Goal: Information Seeking & Learning: Find specific fact

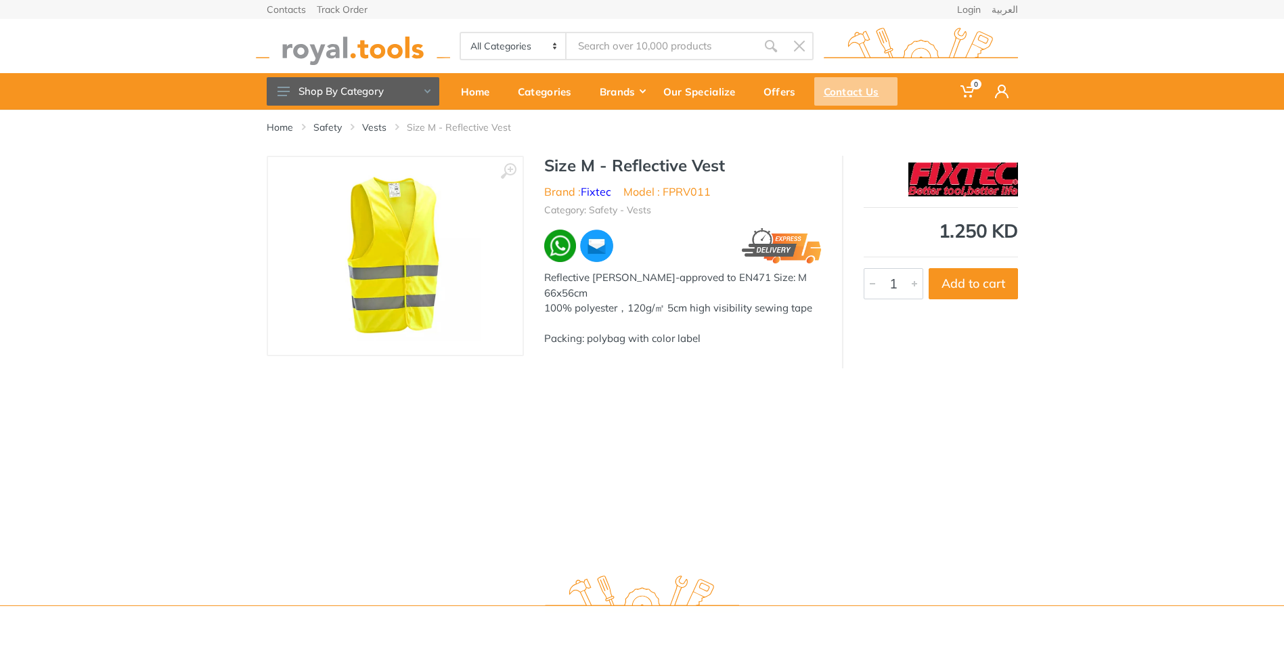
click at [862, 94] on div "Contact Us" at bounding box center [855, 91] width 83 height 28
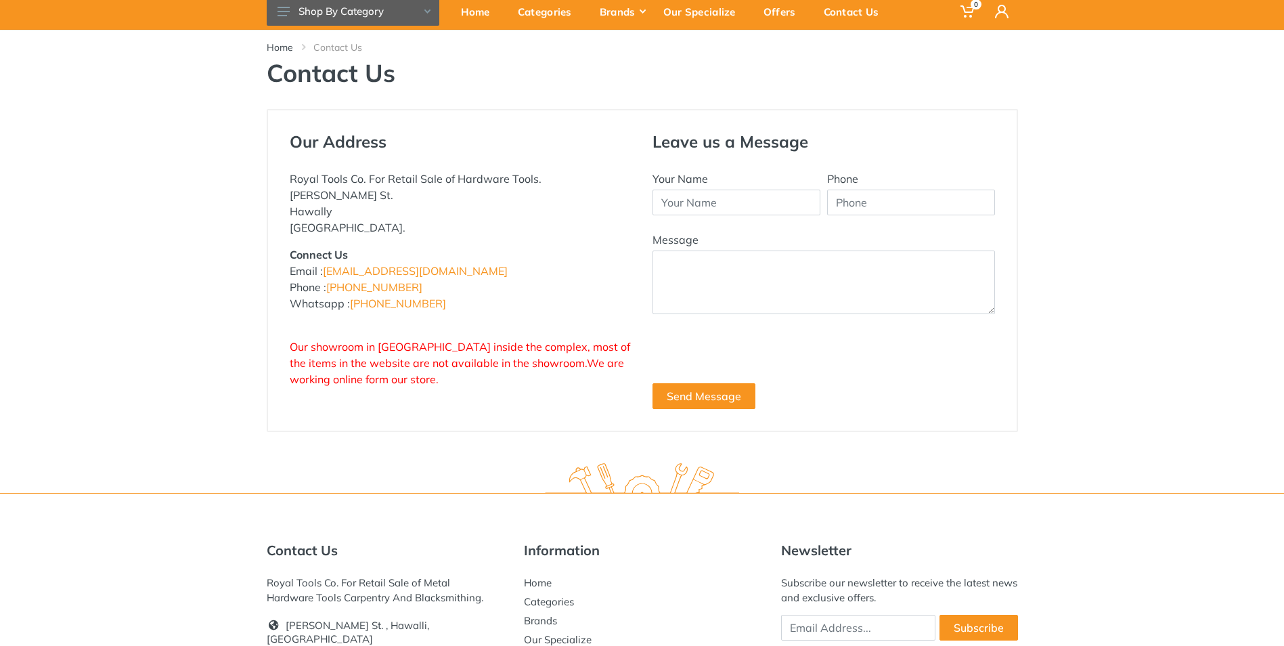
scroll to position [232, 0]
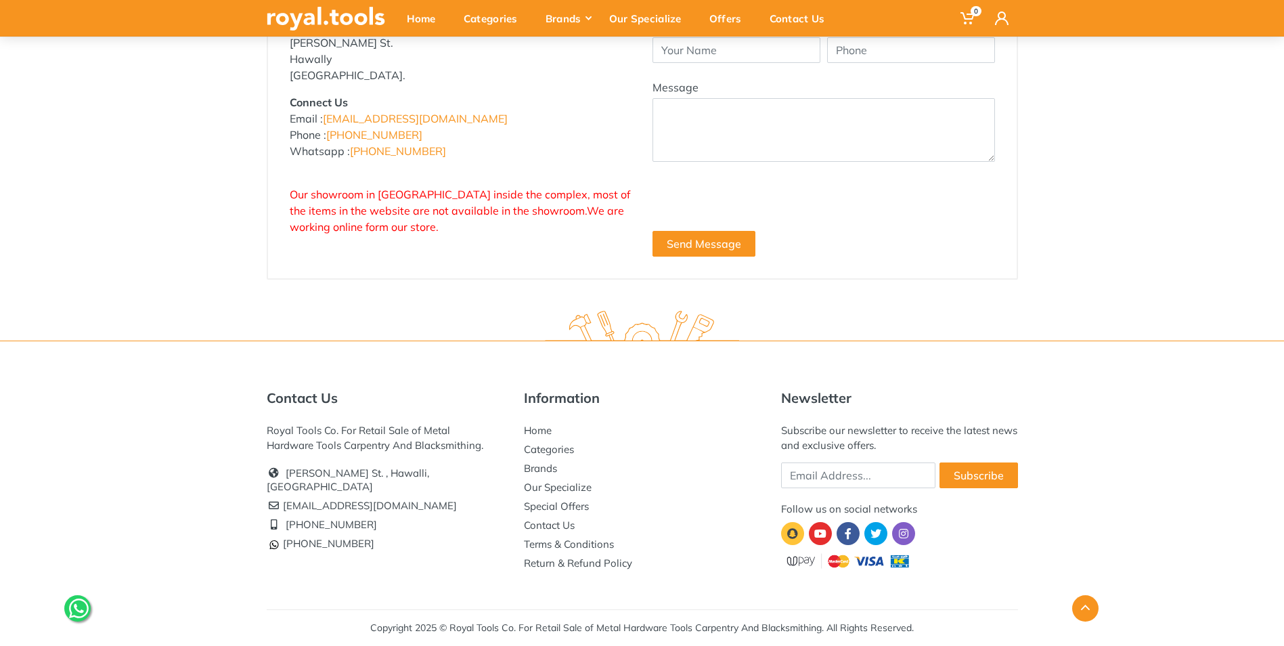
drag, startPoint x: 268, startPoint y: 430, endPoint x: 485, endPoint y: 447, distance: 218.0
click at [485, 447] on div "Royal Tools Co. For Retail Sale of Metal Hardware Tools Carpentry And Blacksmit…" at bounding box center [385, 438] width 237 height 30
copy div "Royal Tools Co. For Retail Sale of Metal Hardware Tools Carpentry And Blacksmit…"
click at [374, 567] on div "Contact Us Royal Tools Co. For Retail Sale of Metal Hardware Tools Carpentry An…" at bounding box center [385, 481] width 257 height 183
drag, startPoint x: 367, startPoint y: 489, endPoint x: 285, endPoint y: 489, distance: 81.9
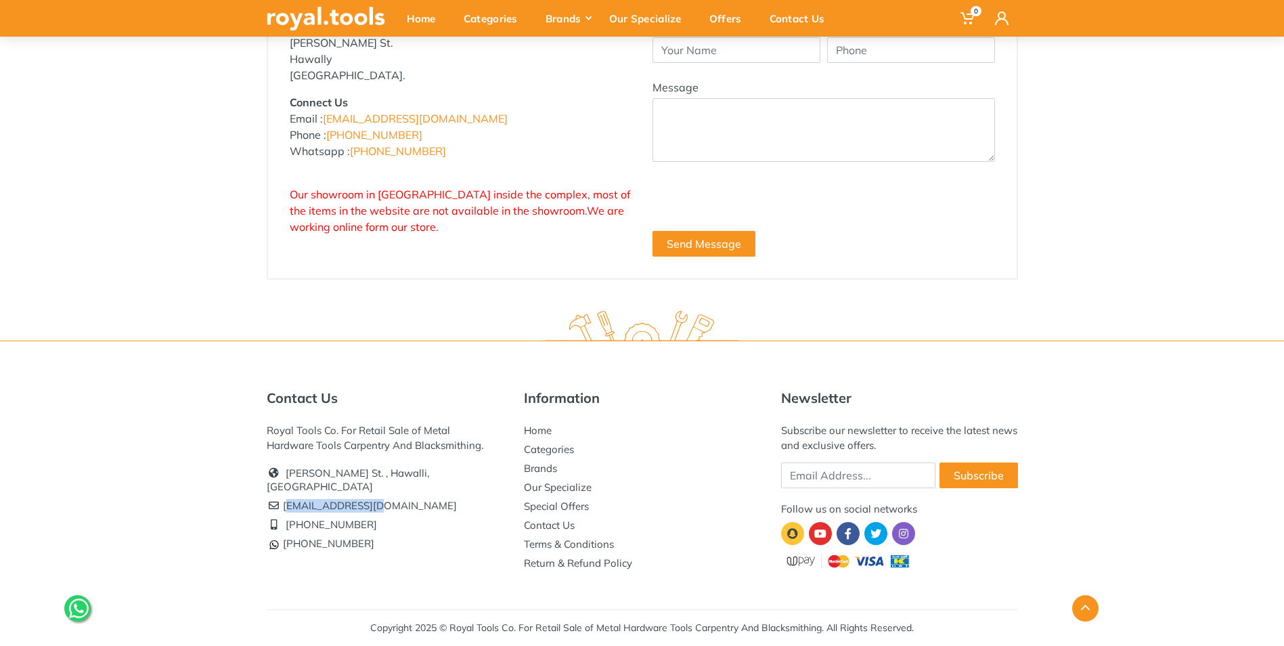
click at [285, 496] on li "[EMAIL_ADDRESS][DOMAIN_NAME]" at bounding box center [385, 505] width 237 height 19
copy li "[EMAIL_ADDRESS][DOMAIN_NAME]"
drag, startPoint x: 299, startPoint y: 598, endPoint x: 332, endPoint y: 565, distance: 47.4
click at [301, 595] on div at bounding box center [643, 608] width 772 height 26
drag, startPoint x: 369, startPoint y: 531, endPoint x: 309, endPoint y: 529, distance: 59.6
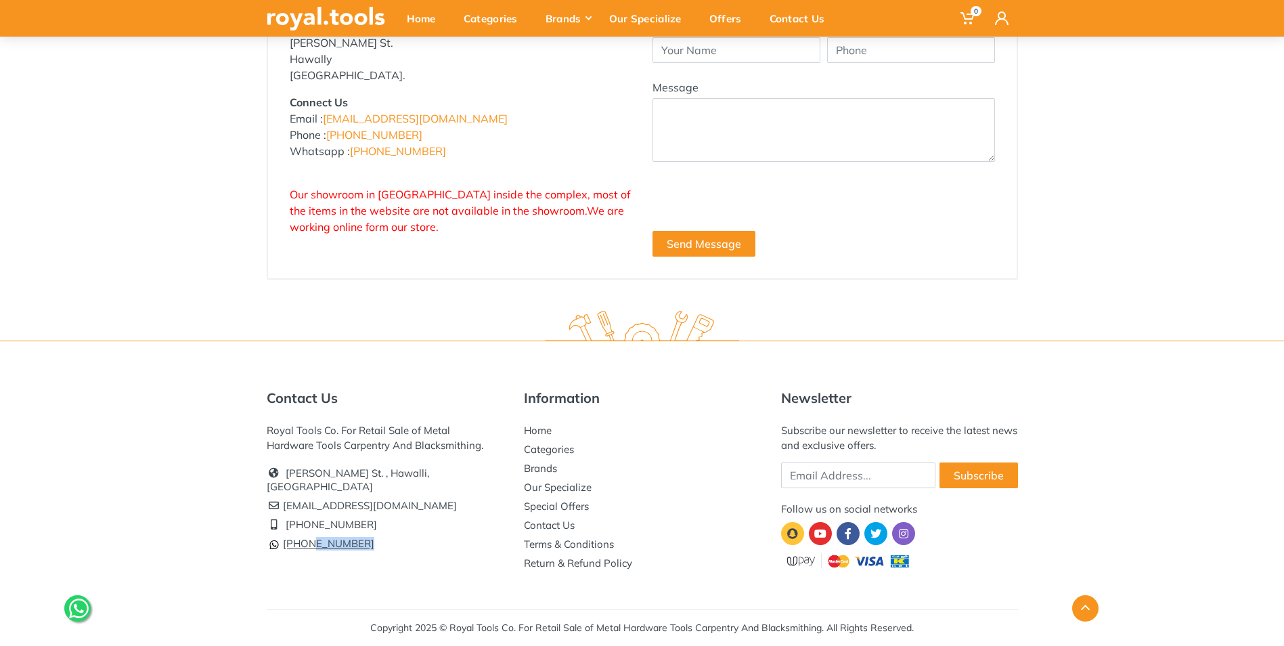
click at [309, 534] on li "[PHONE_NUMBER]" at bounding box center [385, 543] width 237 height 19
copy link "96777 125"
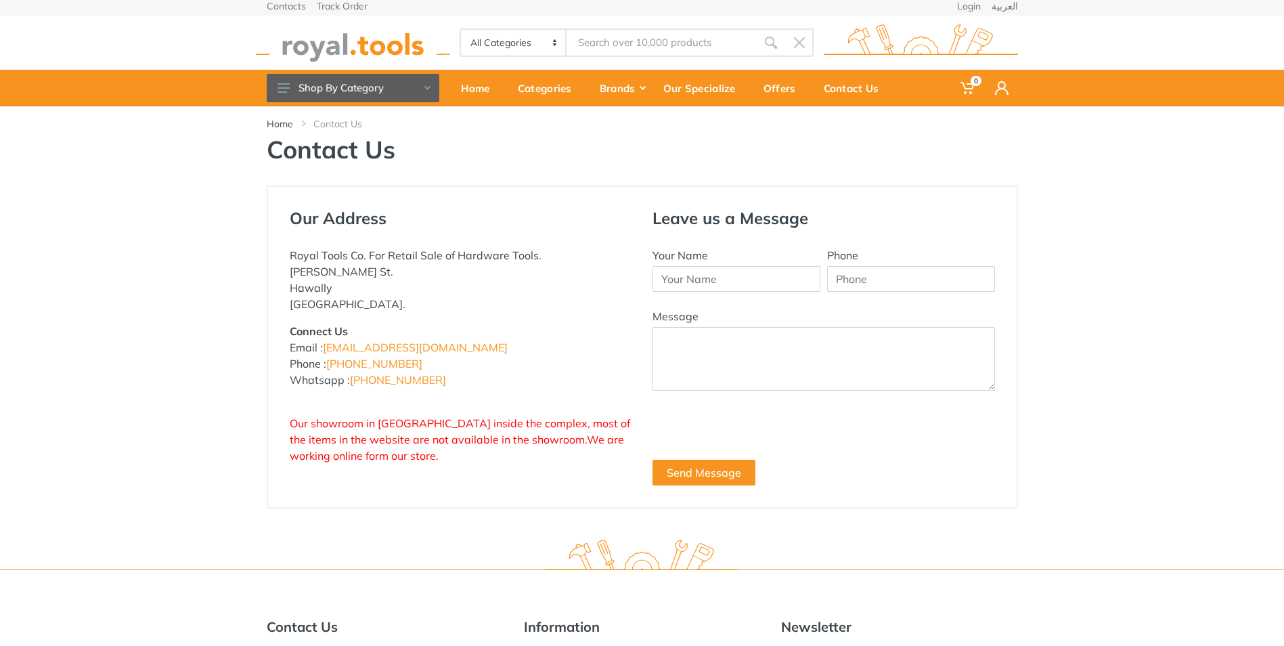
scroll to position [0, 0]
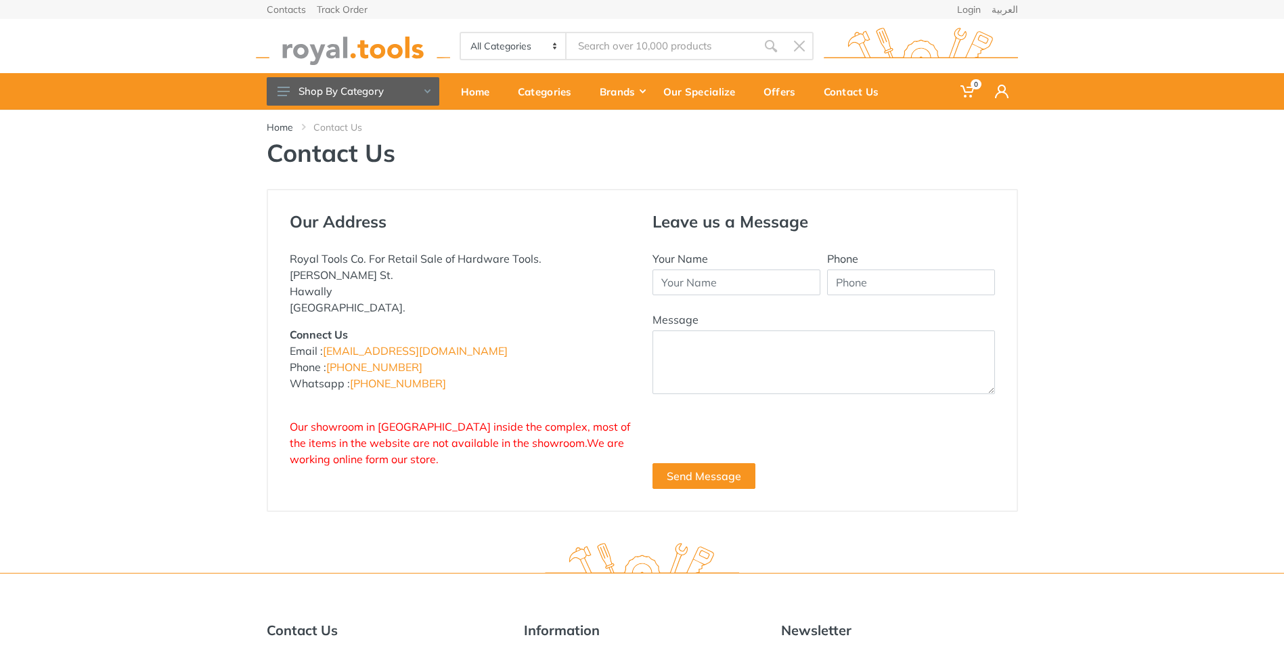
click at [554, 47] on select "All Categories Power tools Cordless Tools Hand Tools Power Tools Accessories Ga…" at bounding box center [514, 46] width 106 height 26
select select "14"
click at [461, 33] on select "All Categories Power tools Cordless Tools Hand Tools Power Tools Accessories Ga…" at bounding box center [514, 46] width 106 height 26
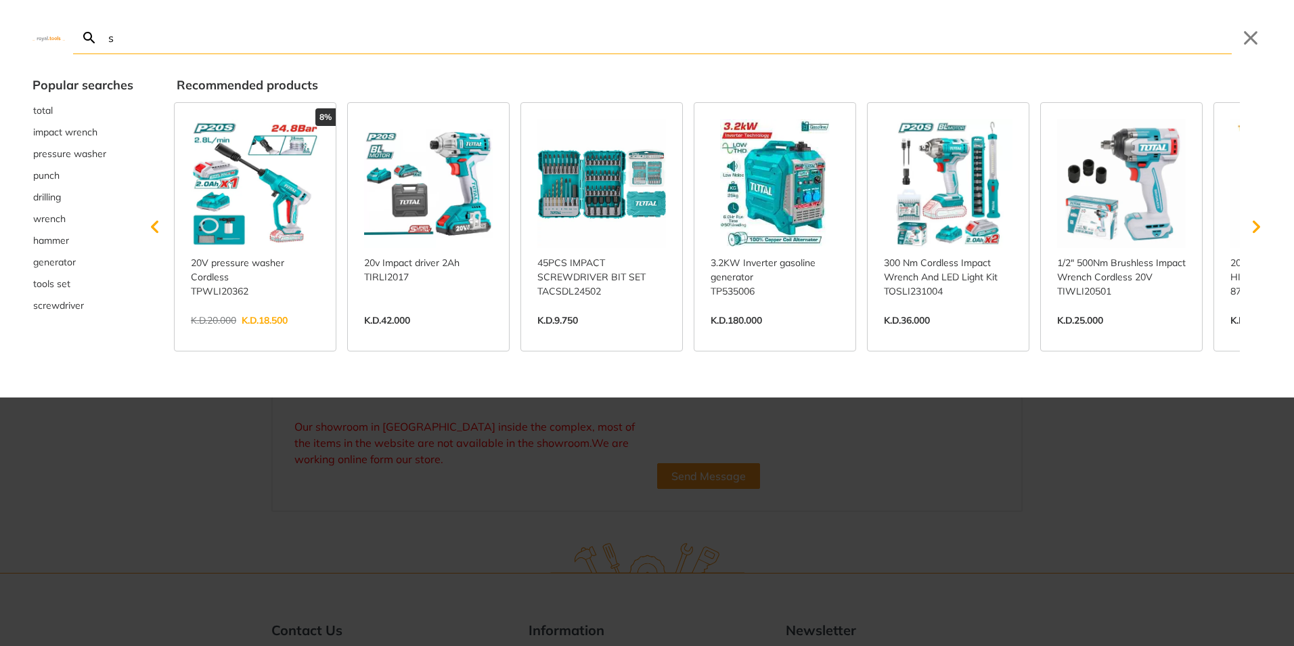
type input "sa"
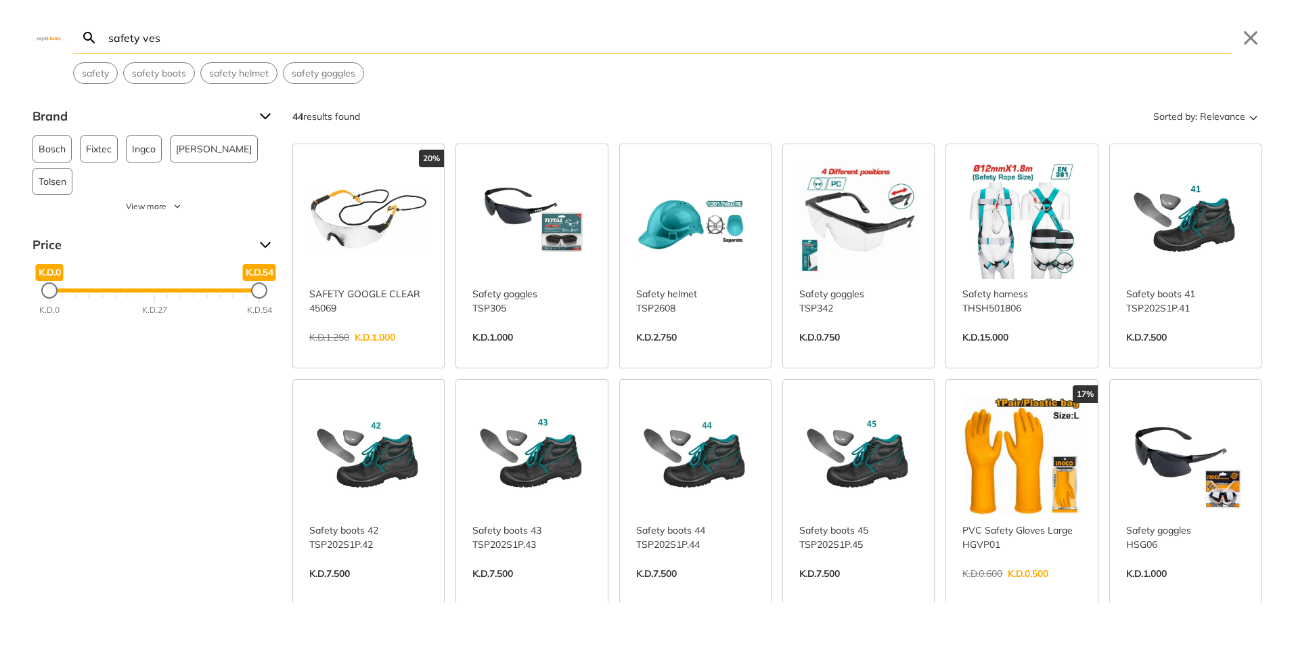
type input "safety vest"
